Goal: Find specific page/section: Find specific page/section

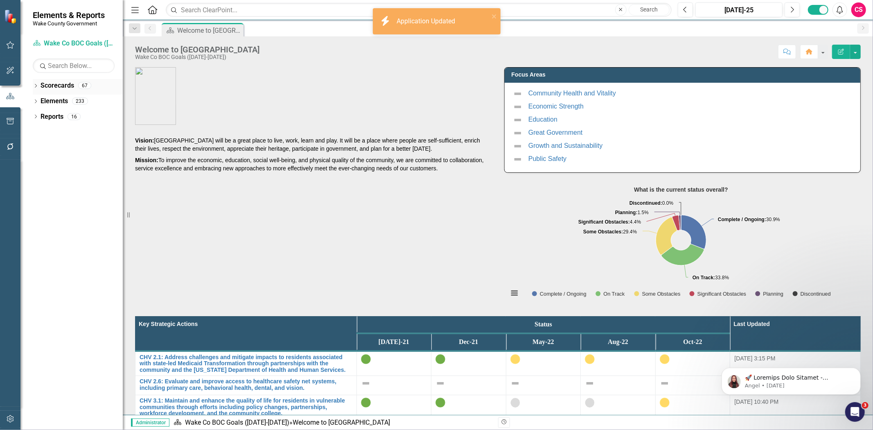
click at [56, 86] on link "Scorecards" at bounding box center [58, 85] width 34 height 9
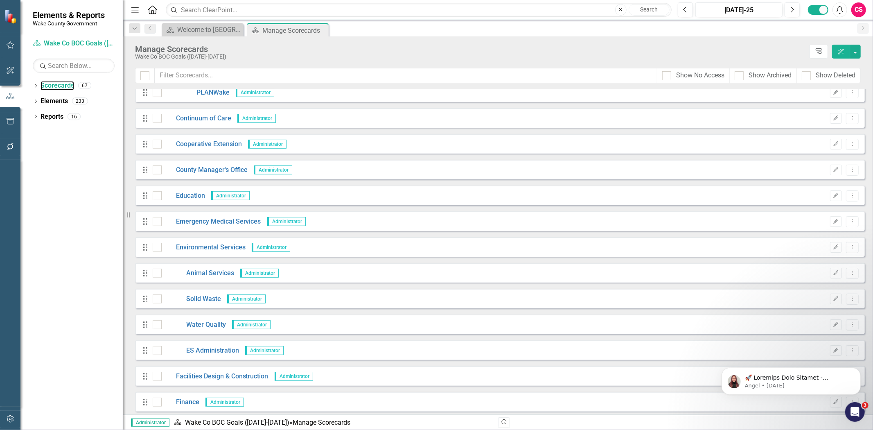
scroll to position [500, 0]
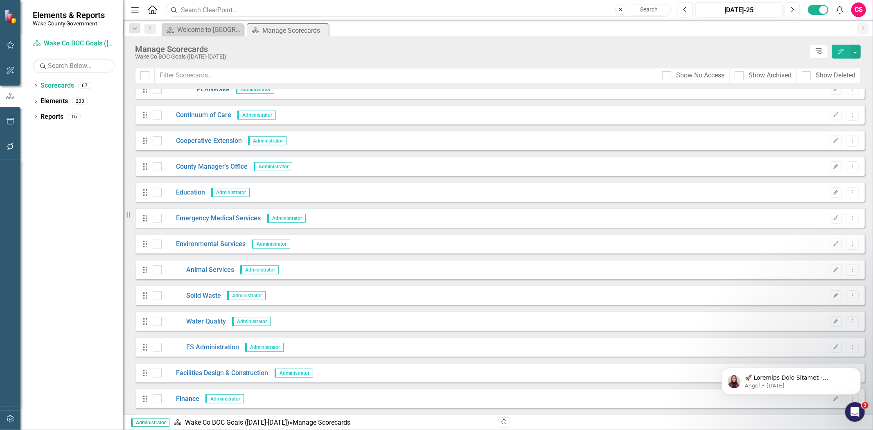
click at [191, 17] on input "text" at bounding box center [419, 10] width 506 height 14
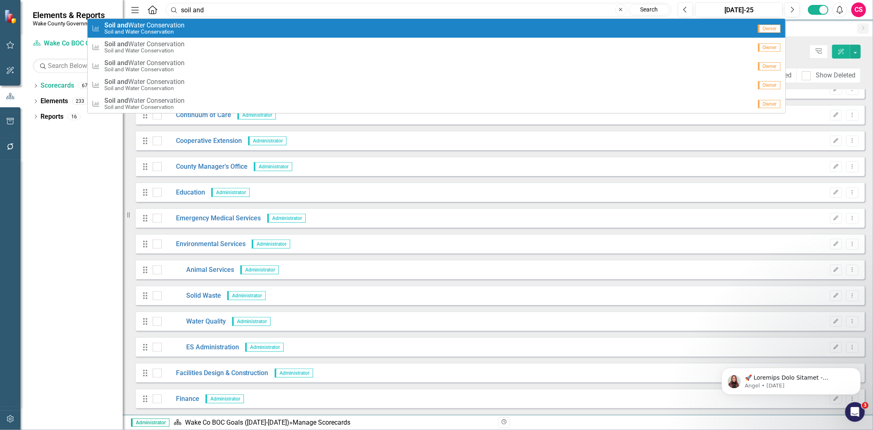
type input "soil and"
click at [191, 29] on div "Measure Soil and Water Conservation Soil and Water Conservation" at bounding box center [421, 29] width 659 height 14
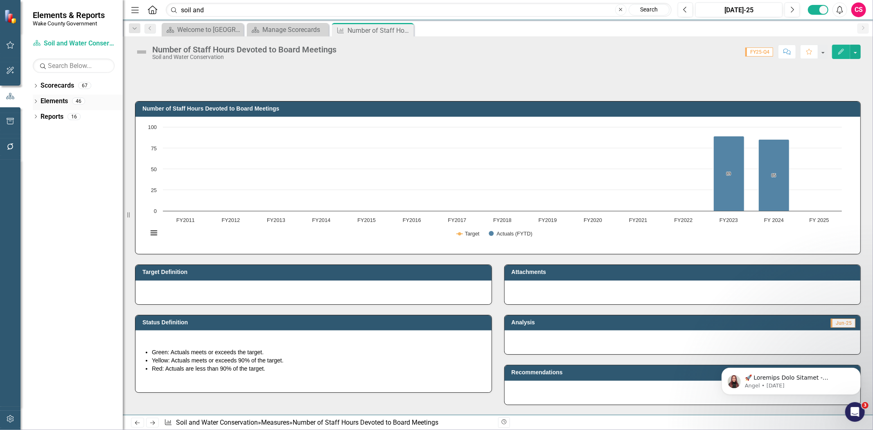
click at [54, 97] on link "Elements" at bounding box center [54, 101] width 27 height 9
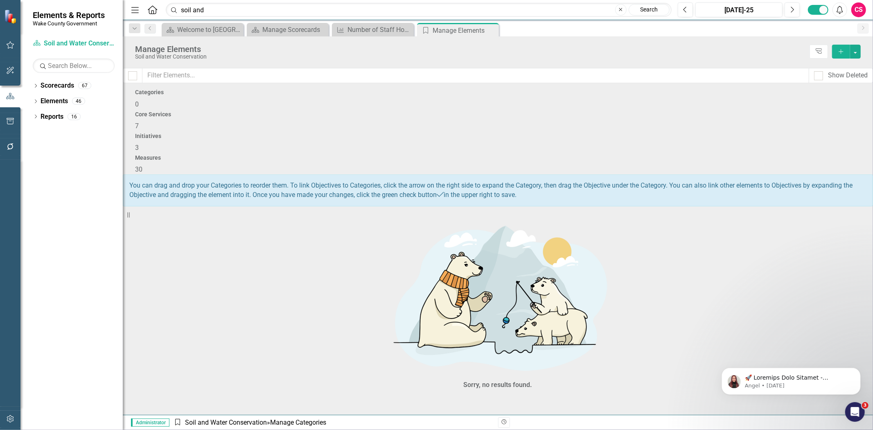
click at [617, 133] on div "Initiatives 3" at bounding box center [497, 143] width 725 height 20
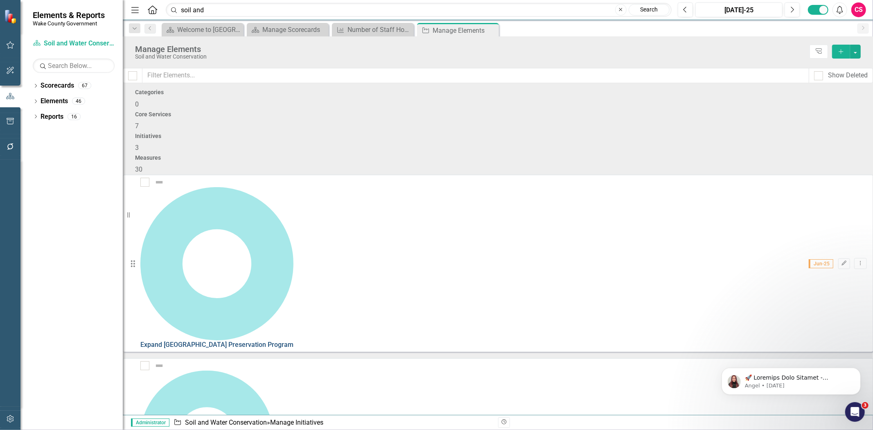
click at [268, 340] on link "Expand [GEOGRAPHIC_DATA] Preservation Program" at bounding box center [216, 344] width 153 height 8
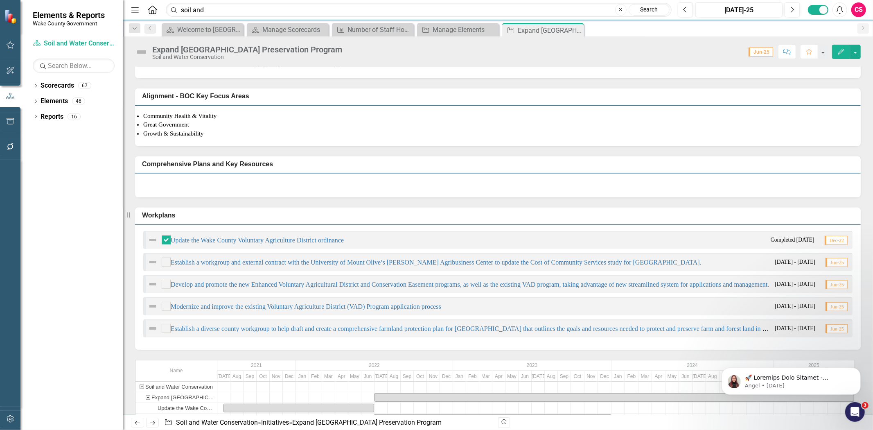
scroll to position [272, 0]
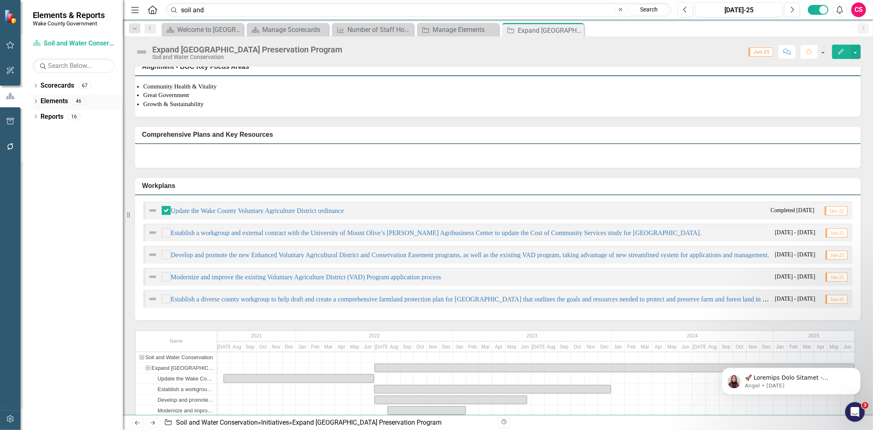
click at [34, 101] on icon "Dropdown" at bounding box center [36, 102] width 6 height 5
click at [30, 131] on icon "Dropdown" at bounding box center [28, 133] width 6 height 5
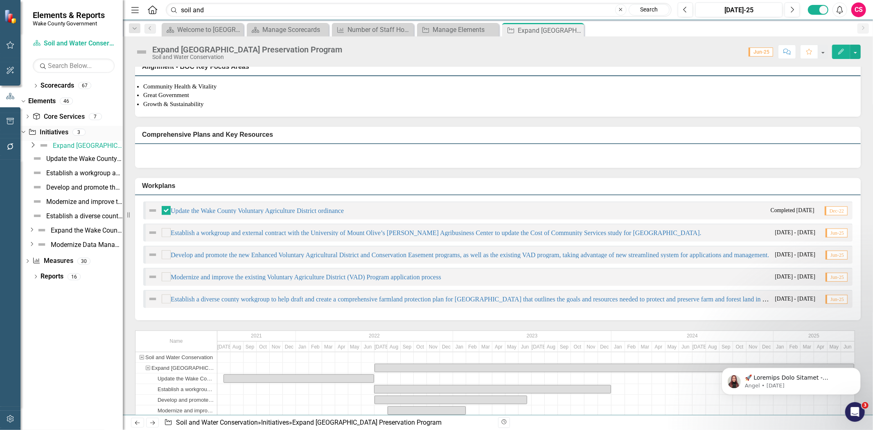
click at [25, 131] on icon "Dropdown" at bounding box center [22, 132] width 5 height 6
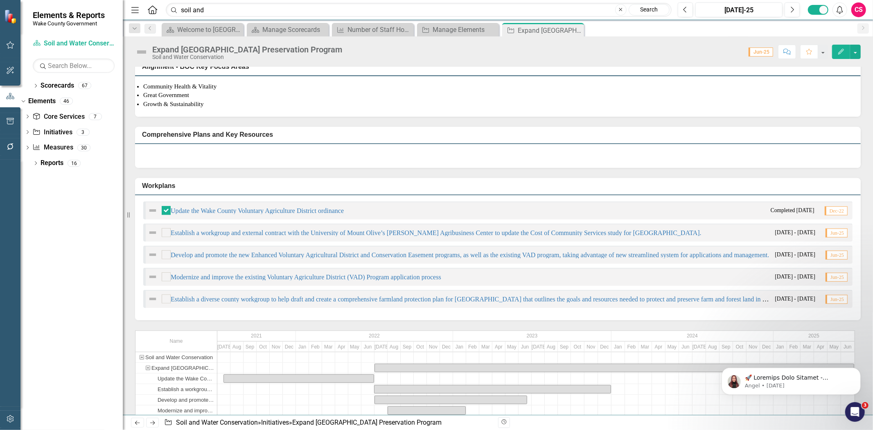
click at [840, 52] on icon "Edit" at bounding box center [840, 52] width 7 height 6
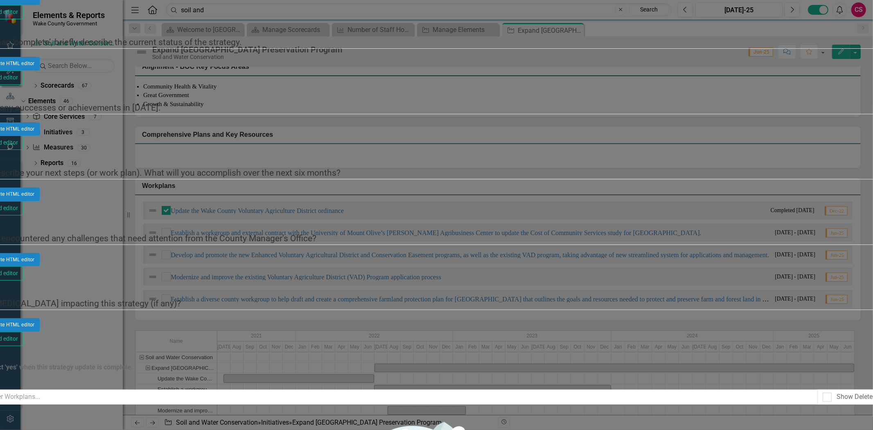
scroll to position [0, 0]
